Goal: Information Seeking & Learning: Learn about a topic

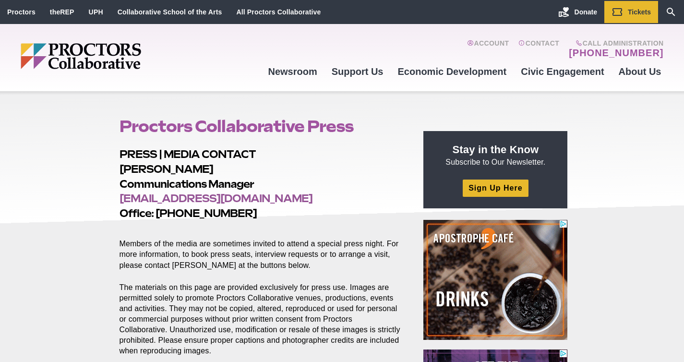
scroll to position [204, 0]
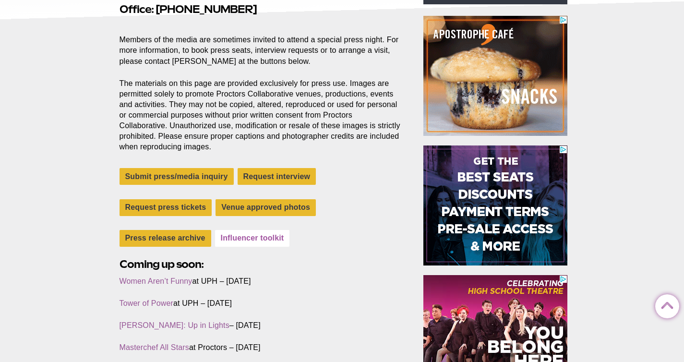
click at [258, 233] on link "Influencer toolkit" at bounding box center [252, 238] width 75 height 17
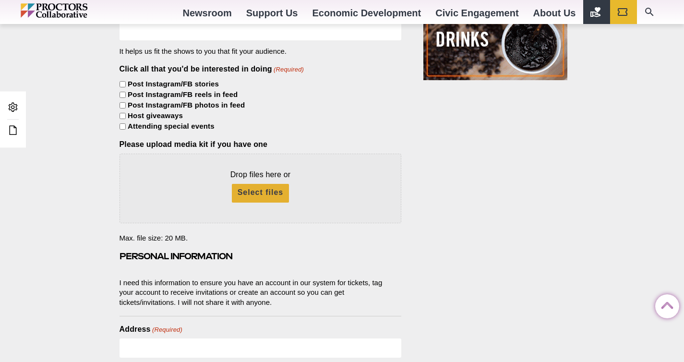
scroll to position [717, 0]
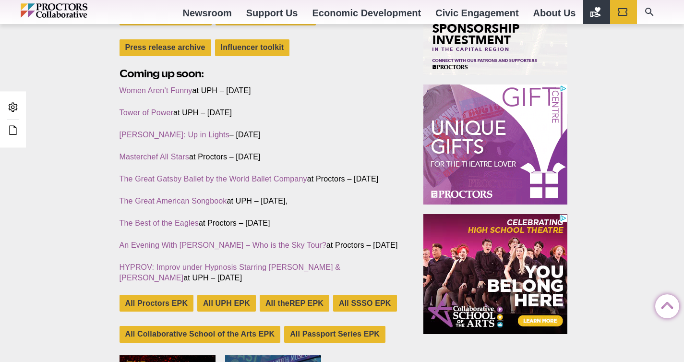
scroll to position [573, 0]
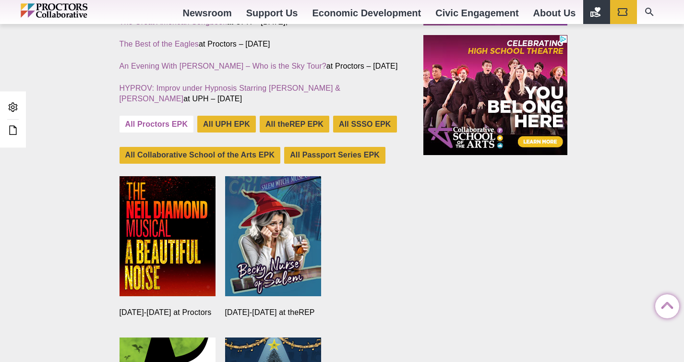
click at [177, 132] on link "All Proctors EPK" at bounding box center [156, 124] width 74 height 17
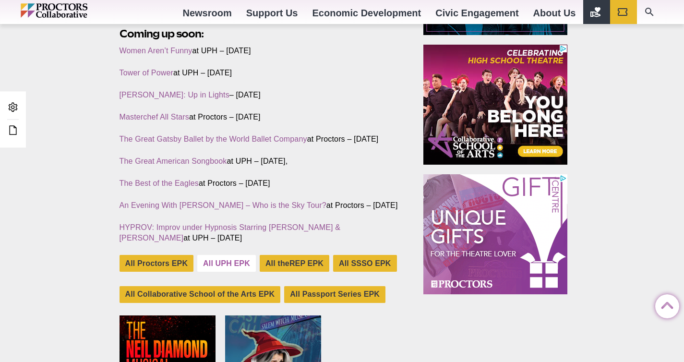
scroll to position [319, 0]
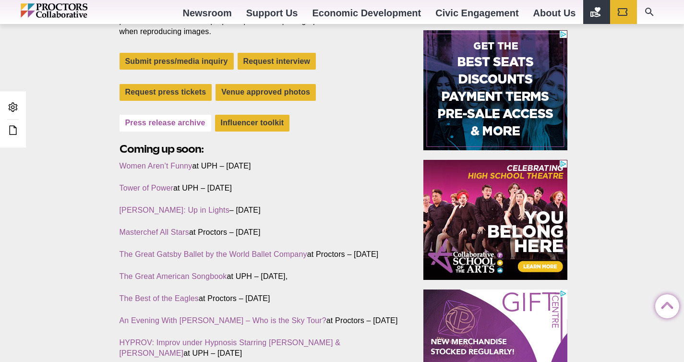
click at [189, 129] on link "Press release archive" at bounding box center [165, 123] width 92 height 17
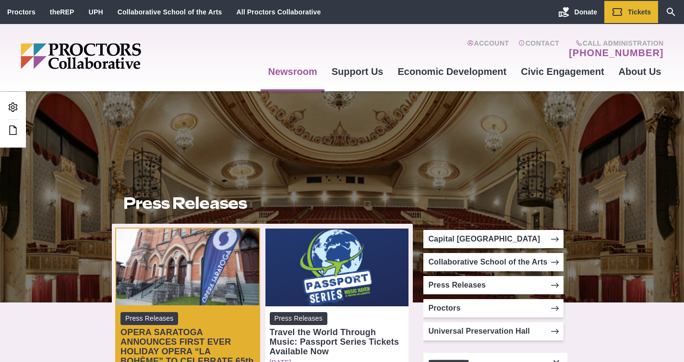
click at [191, 322] on div "Press Releases" at bounding box center [187, 318] width 134 height 13
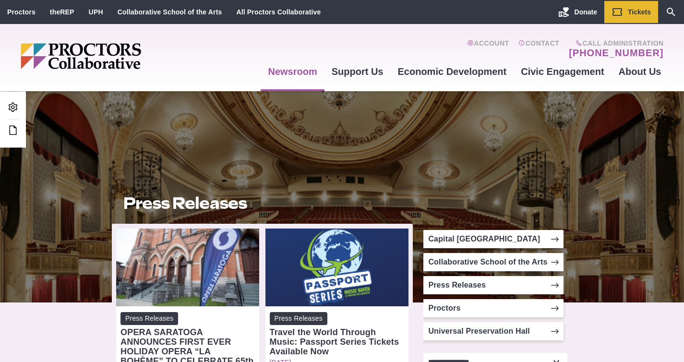
scroll to position [165, 0]
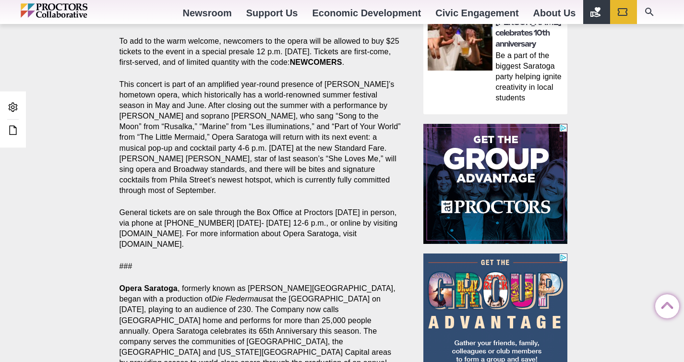
scroll to position [440, 0]
